Goal: Navigation & Orientation: Find specific page/section

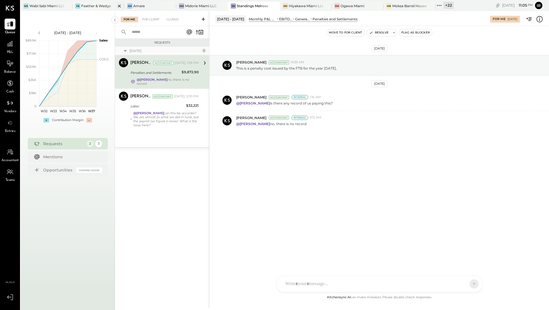
click at [87, 6] on div "Feather & Wedge" at bounding box center [96, 5] width 30 height 5
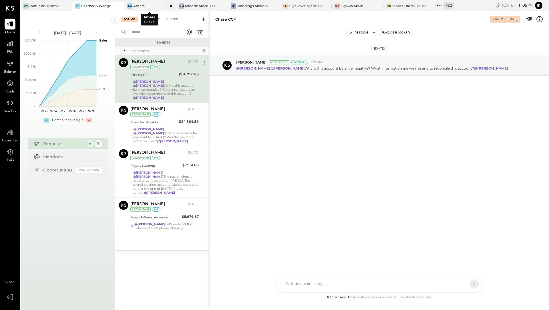
click at [133, 7] on div "Amara" at bounding box center [138, 5] width 11 height 5
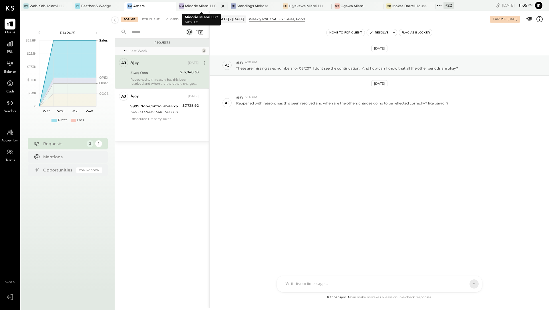
click at [189, 6] on div "Midorie Miami LLC" at bounding box center [201, 5] width 32 height 5
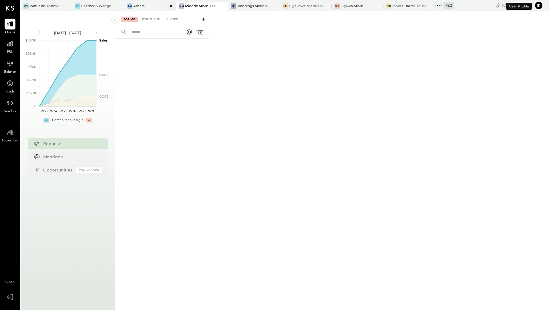
click at [152, 8] on div "Am Amara" at bounding box center [145, 5] width 43 height 5
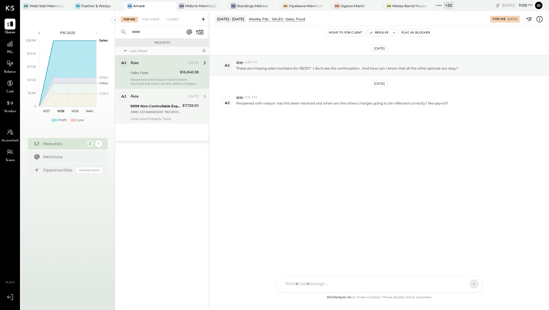
click at [145, 118] on div "Unsecured Property Taxes" at bounding box center [164, 119] width 68 height 4
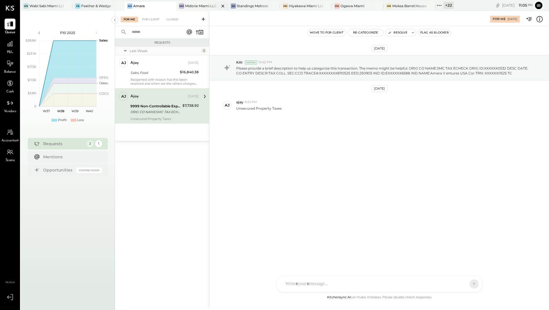
click at [191, 3] on div "Midorie Miami LLC" at bounding box center [201, 5] width 32 height 5
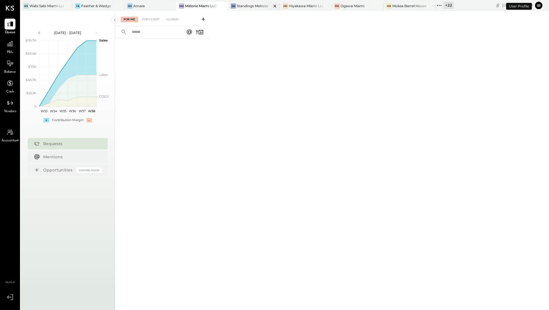
click at [242, 9] on div "SM Standings Melrose" at bounding box center [254, 6] width 52 height 9
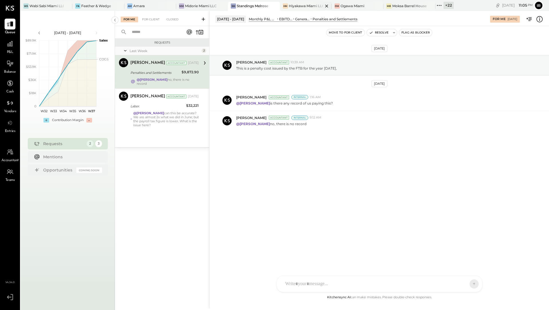
click at [298, 7] on div "Hiyakawa Miami LLC" at bounding box center [306, 5] width 34 height 5
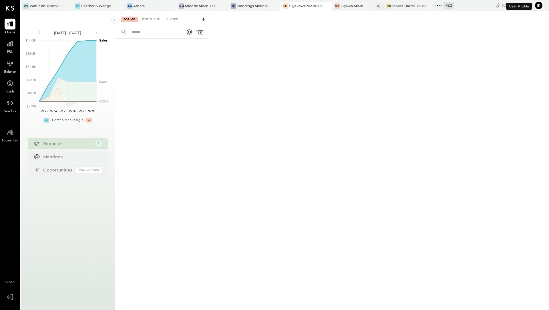
click at [341, 7] on div "Ogawa Miami" at bounding box center [353, 5] width 24 height 5
click at [390, 5] on div "MB" at bounding box center [388, 5] width 5 height 5
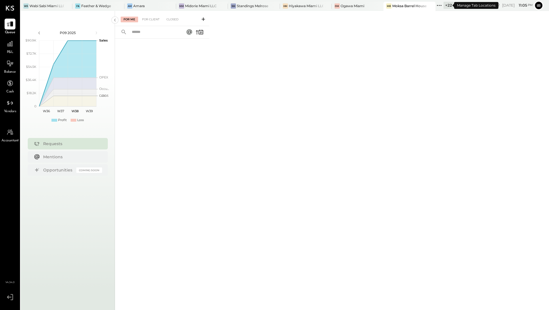
click at [445, 6] on div "+ 22" at bounding box center [449, 5] width 10 height 7
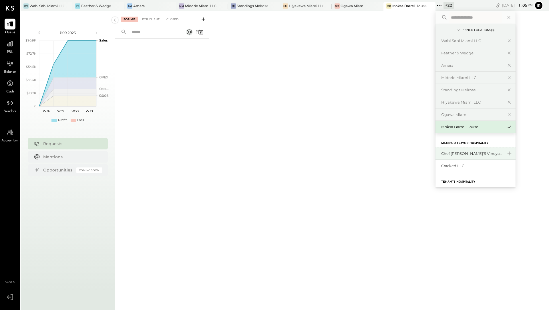
click at [459, 151] on div "Chef [PERSON_NAME]'s Vineyard Restaurant" at bounding box center [472, 153] width 62 height 5
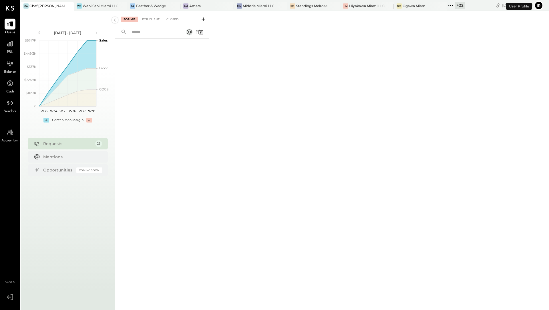
click at [457, 6] on div "+ 22" at bounding box center [460, 5] width 10 height 7
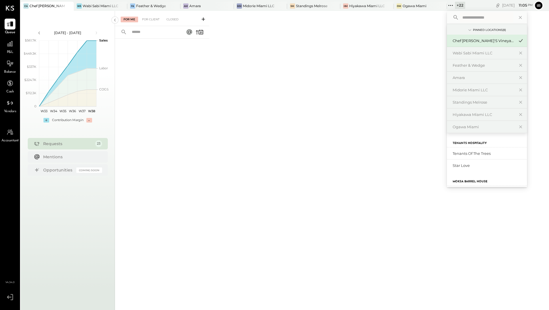
click at [459, 181] on label "Moksa Barrel House" at bounding box center [470, 182] width 35 height 4
click at [463, 165] on div "Moksa Barrel House" at bounding box center [484, 164] width 62 height 5
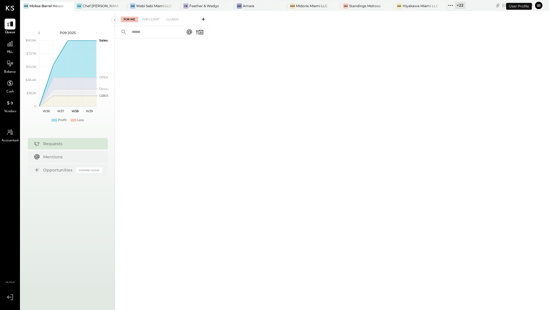
click at [459, 5] on div "+ 22" at bounding box center [460, 5] width 10 height 7
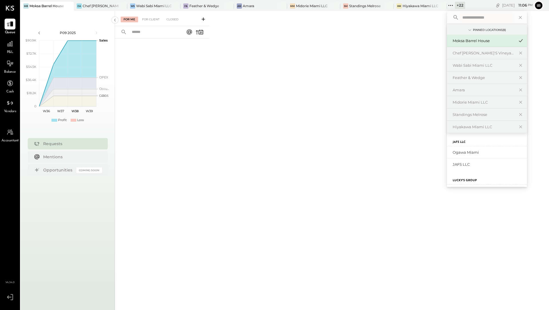
scroll to position [154, 0]
click at [474, 165] on div "JAFS LLC" at bounding box center [487, 162] width 80 height 12
click at [474, 160] on div "JAFS LLC" at bounding box center [484, 162] width 62 height 5
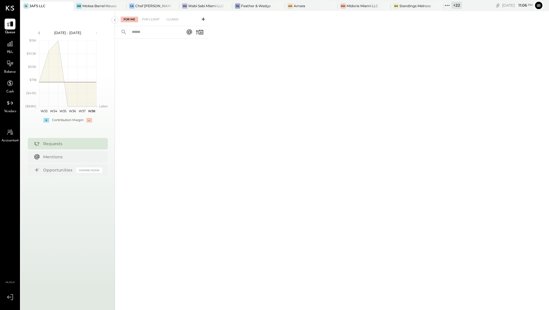
click at [452, 8] on div "+ 22" at bounding box center [457, 5] width 10 height 7
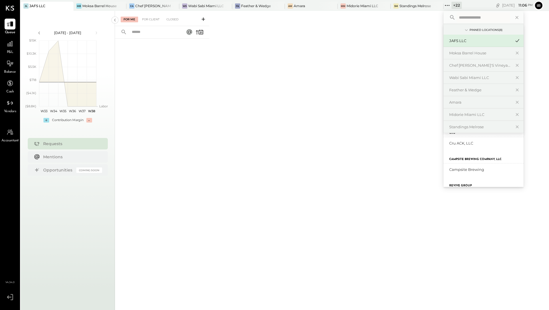
scroll to position [342, 0]
click at [459, 142] on div "Cru ACK, LLC" at bounding box center [480, 141] width 62 height 5
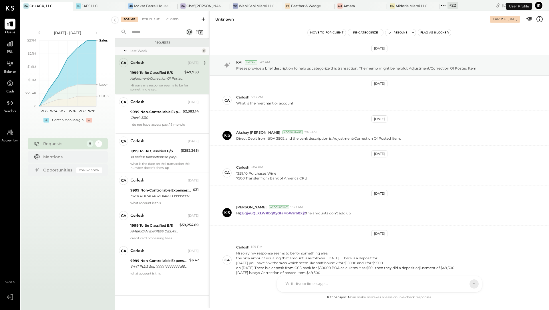
scroll to position [27, 0]
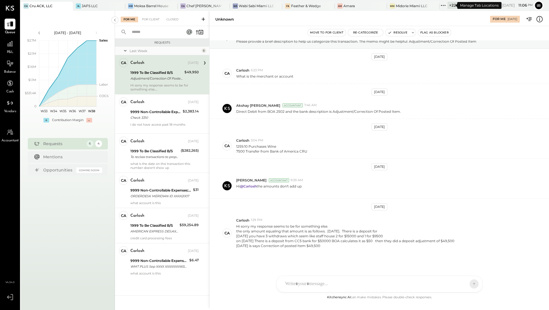
click at [448, 6] on div "+ 22" at bounding box center [453, 5] width 10 height 7
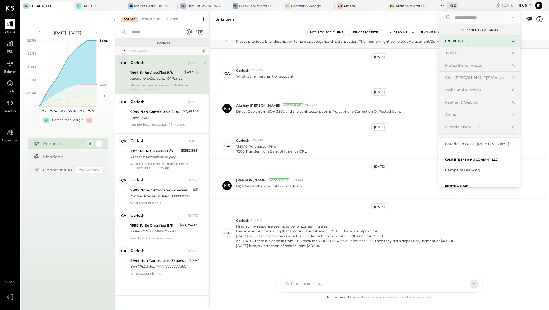
scroll to position [345, 0]
click at [449, 163] on div "Campsite Brewing" at bounding box center [481, 165] width 72 height 5
